Goal: Navigation & Orientation: Find specific page/section

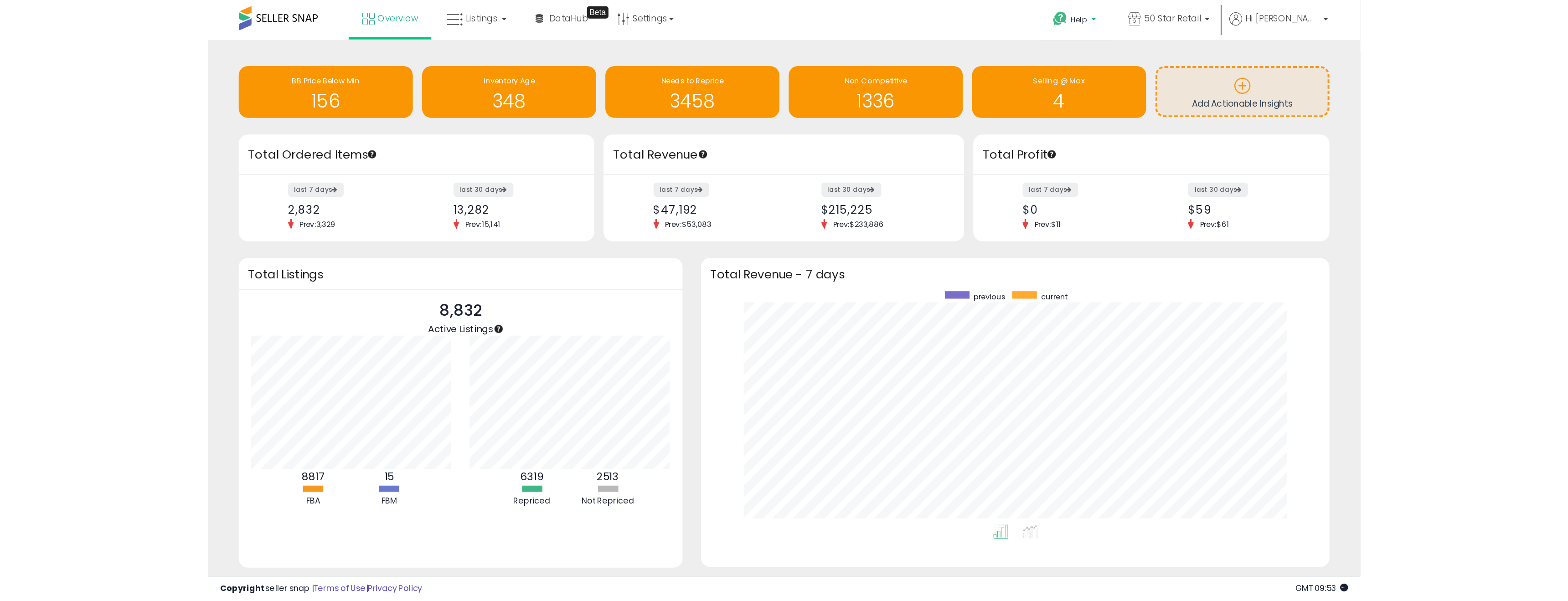
scroll to position [455563, 455017]
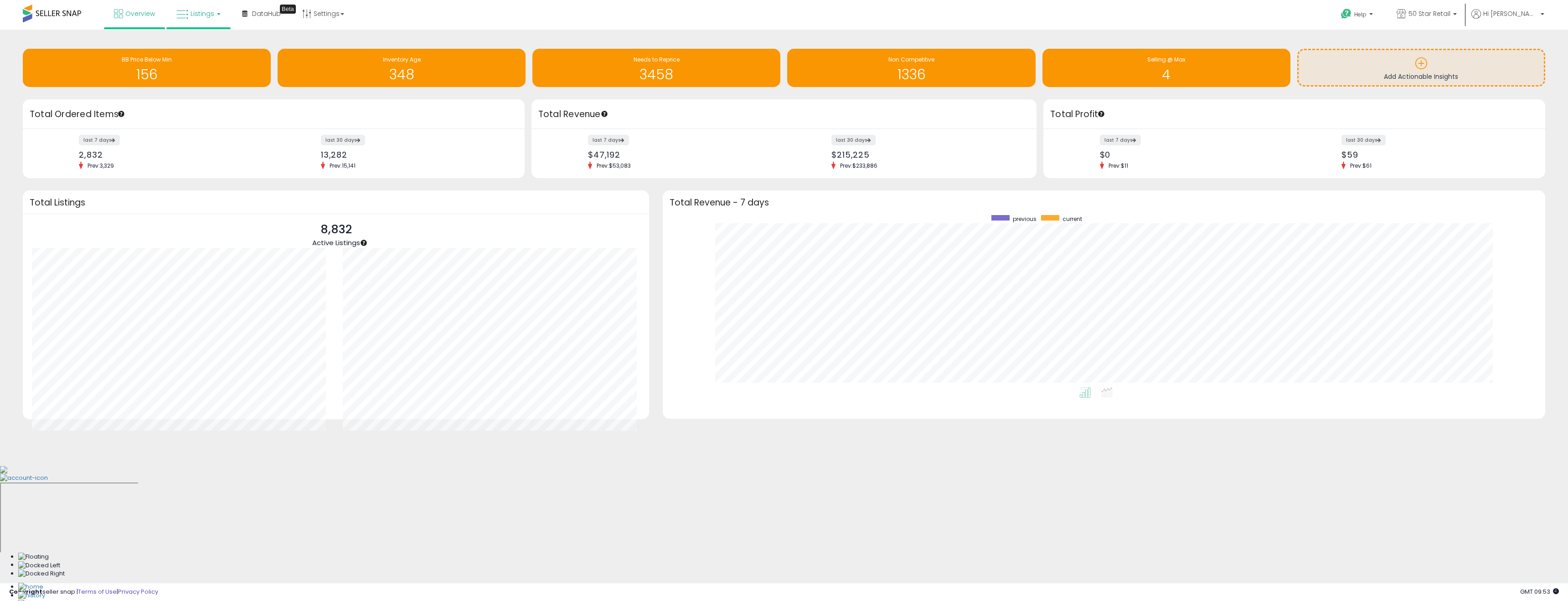
click at [212, 19] on link "Listings" at bounding box center [198, 14] width 58 height 27
click at [218, 47] on icon at bounding box center [205, 45] width 40 height 12
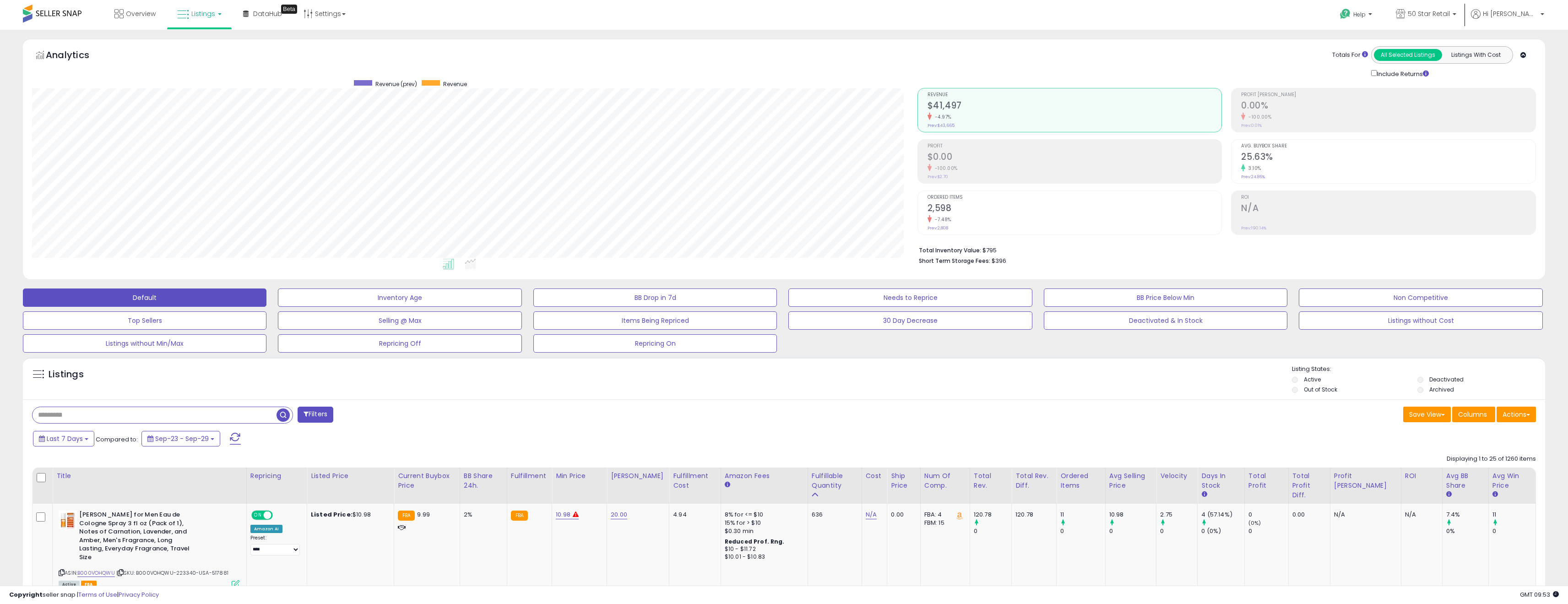
scroll to position [187, 885]
click at [341, 20] on link "Settings" at bounding box center [325, 14] width 56 height 27
click at [928, 77] on div "Totals For All Selected Listings Listings With Cost Include Returns" at bounding box center [1223, 63] width 612 height 32
click at [1456, 19] on p "50 Star Retail" at bounding box center [1426, 14] width 60 height 11
click at [1522, 16] on span "Hi [PERSON_NAME]" at bounding box center [1510, 14] width 55 height 9
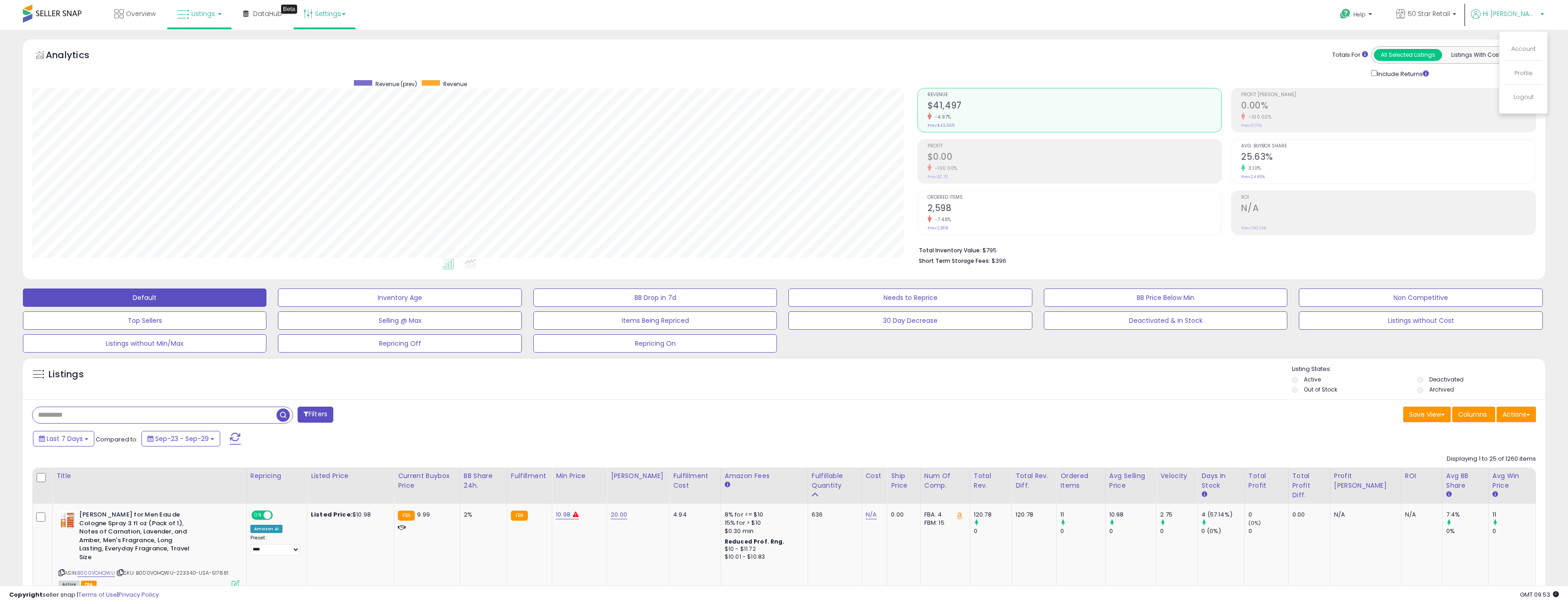
click at [352, 14] on link "Settings" at bounding box center [325, 14] width 56 height 27
click at [245, 15] on icon at bounding box center [246, 14] width 5 height 7
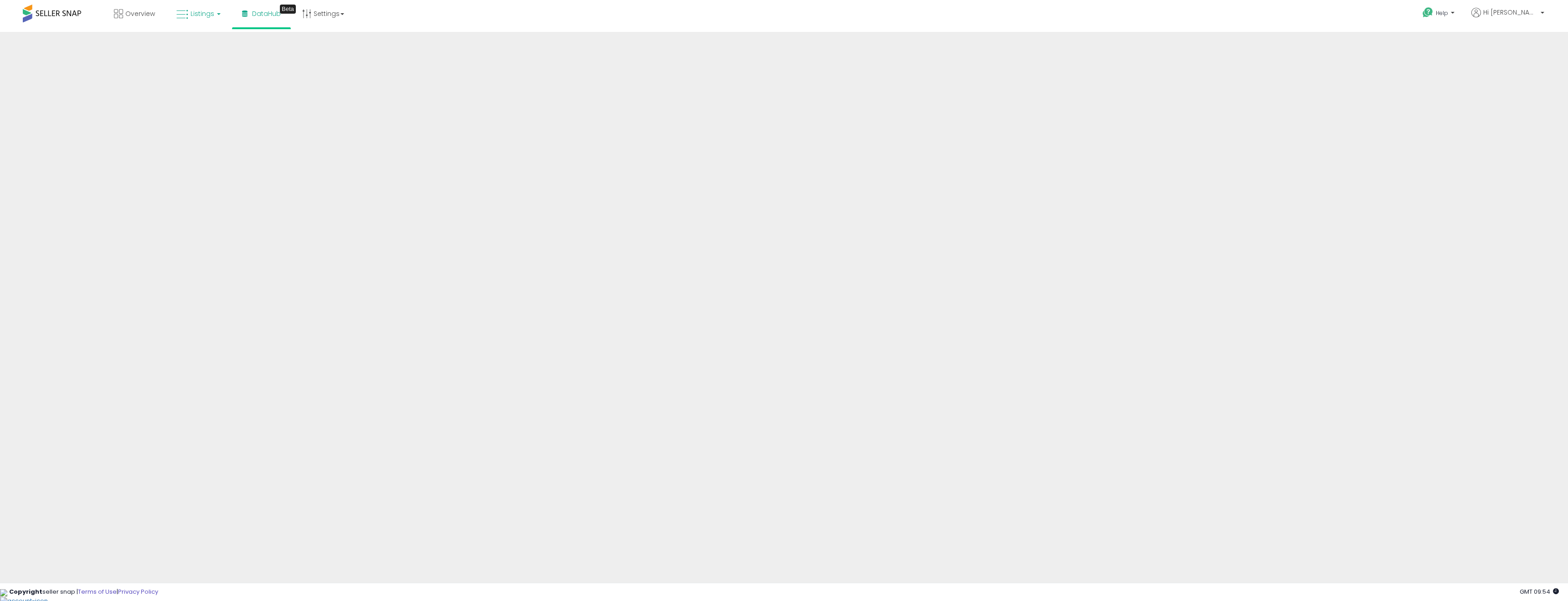
click at [216, 19] on link "Listings" at bounding box center [198, 14] width 58 height 27
click at [163, 24] on li "Overview" at bounding box center [134, 14] width 61 height 30
click at [152, 20] on link "Overview" at bounding box center [134, 14] width 55 height 27
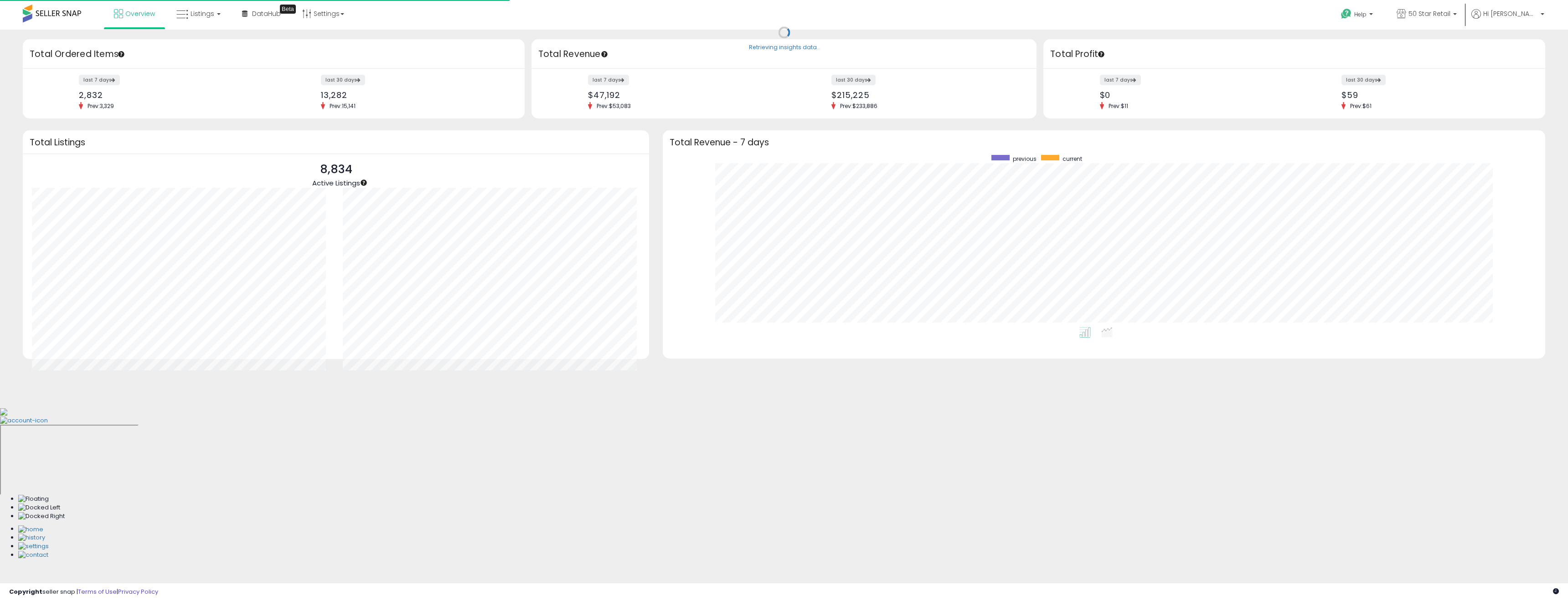
scroll to position [172, 865]
click at [182, 8] on icon at bounding box center [182, 14] width 12 height 12
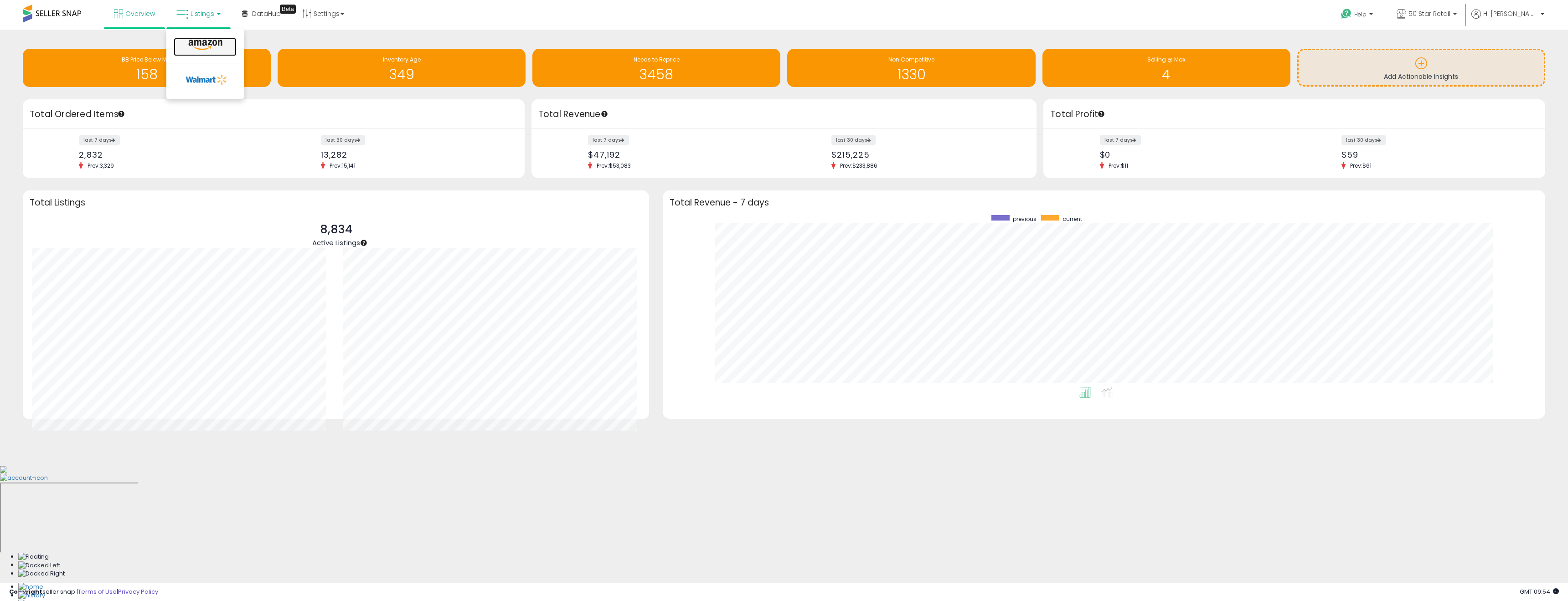
click at [204, 45] on icon at bounding box center [205, 45] width 40 height 12
